Goal: Task Accomplishment & Management: Manage account settings

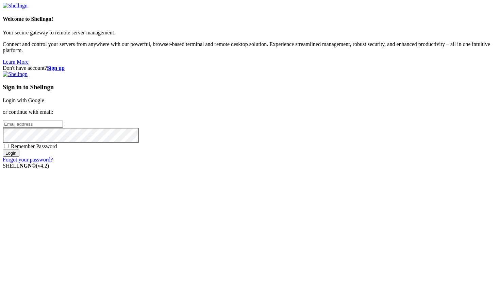
click at [63, 128] on input "email" at bounding box center [33, 123] width 60 height 7
type input "[EMAIL_ADDRESS][DOMAIN_NAME]"
click at [3, 149] on input "Login" at bounding box center [11, 152] width 17 height 7
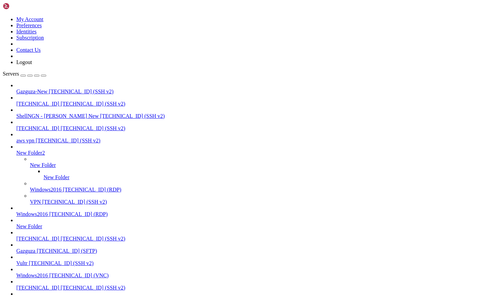
click at [3, 16] on icon at bounding box center [3, 16] width 0 height 0
click at [41, 53] on link "Contact Us" at bounding box center [28, 50] width 24 height 6
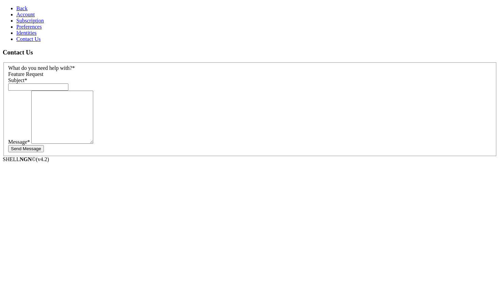
click at [190, 49] on h3 "Contact Us" at bounding box center [250, 52] width 495 height 7
click at [28, 23] on span "Subscription" at bounding box center [30, 21] width 28 height 6
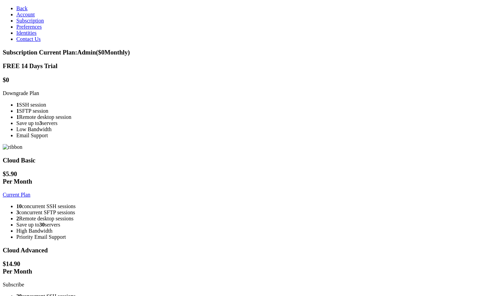
click at [39, 30] on link "Preferences" at bounding box center [29, 27] width 26 height 6
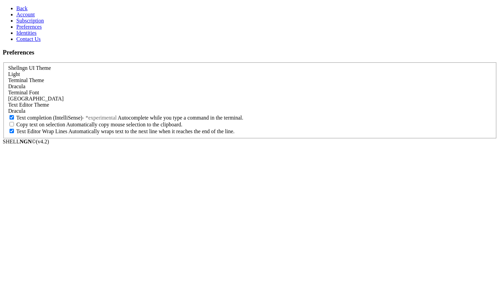
click at [37, 36] on link "Identities" at bounding box center [26, 33] width 20 height 6
